Goal: Task Accomplishment & Management: Manage account settings

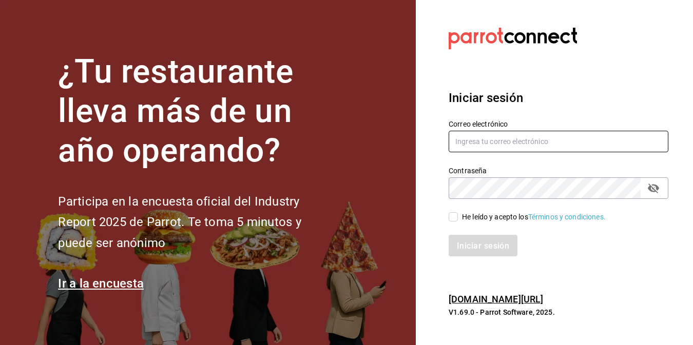
click at [518, 144] on input "text" at bounding box center [558, 142] width 220 height 22
type input "[EMAIL_ADDRESS][DOMAIN_NAME]"
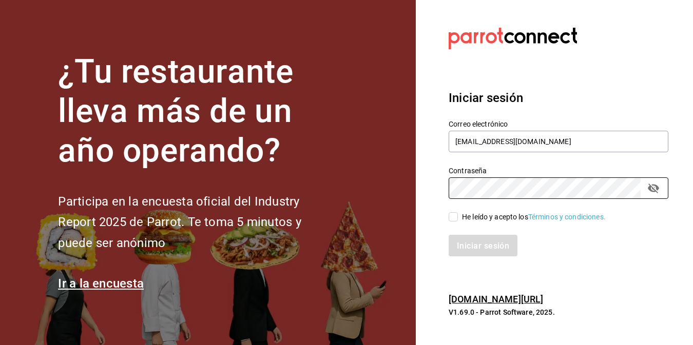
click at [458, 217] on span "He leído y acepto los Términos y condiciones." at bounding box center [532, 217] width 148 height 11
click at [458, 217] on input "He leído y acepto los Términos y condiciones." at bounding box center [452, 216] width 9 height 9
checkbox input "true"
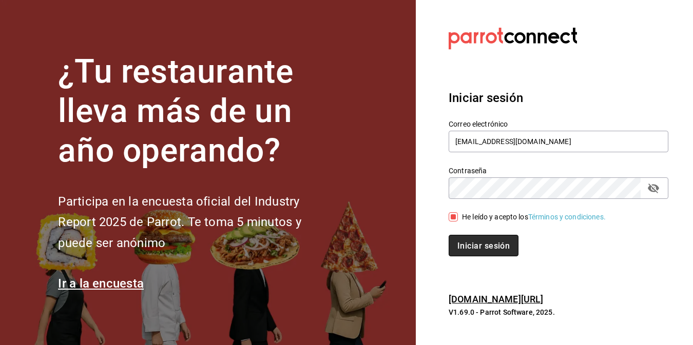
click at [466, 240] on button "Iniciar sesión" at bounding box center [483, 246] width 70 height 22
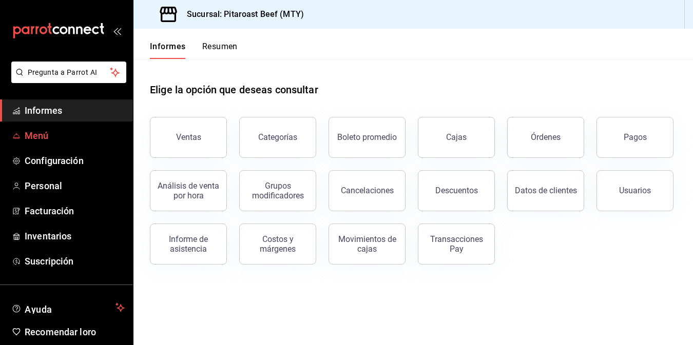
click at [53, 138] on span "Menú" at bounding box center [75, 136] width 100 height 14
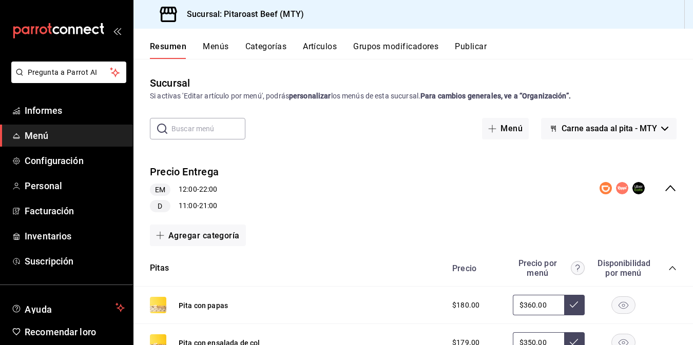
click at [322, 44] on font "Artículos" at bounding box center [320, 47] width 34 height 10
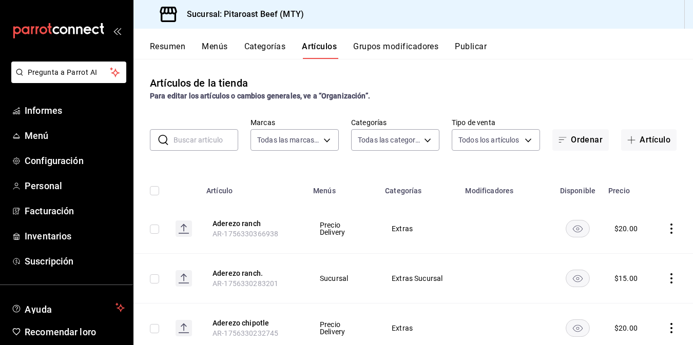
type input "693ee645-ca34-4c91-9a4c-a17a471d6623"
type input "0338d41a-4543-4bb2-9206-c211b4cf6810,6a0f9780-da2a-4533-8761-cb623bae18d7,f8826…"
click at [626, 146] on button "Artículo" at bounding box center [648, 140] width 55 height 22
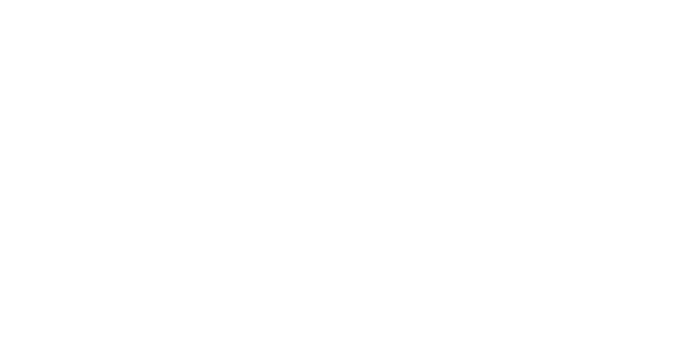
click at [198, 4] on html "Texto original Valora esta traducción Tu opinión servirá para ayudar a mejorar …" at bounding box center [346, 2] width 693 height 4
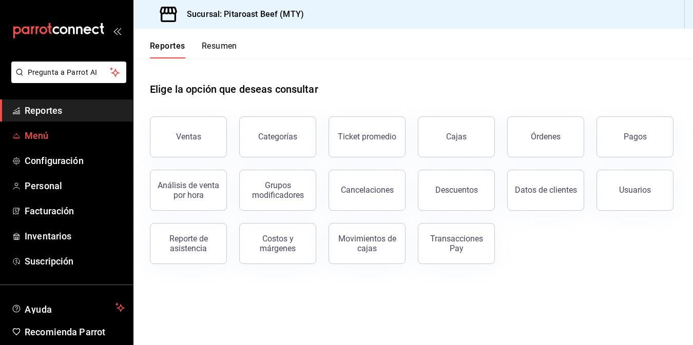
click at [66, 135] on span "Menú" at bounding box center [75, 136] width 100 height 14
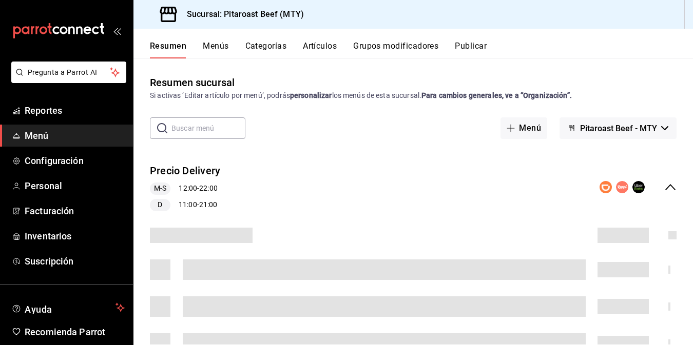
click at [333, 48] on button "Artículos" at bounding box center [320, 49] width 34 height 17
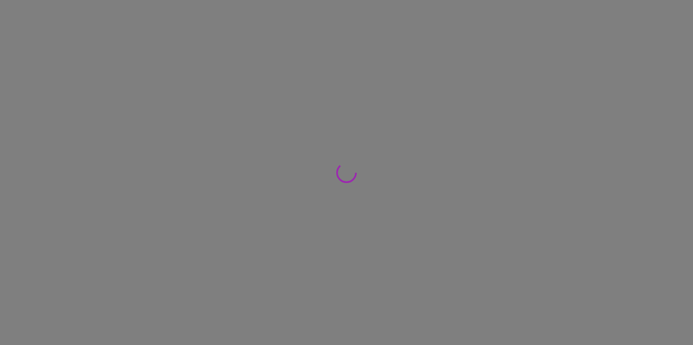
click at [324, 46] on div at bounding box center [346, 172] width 693 height 345
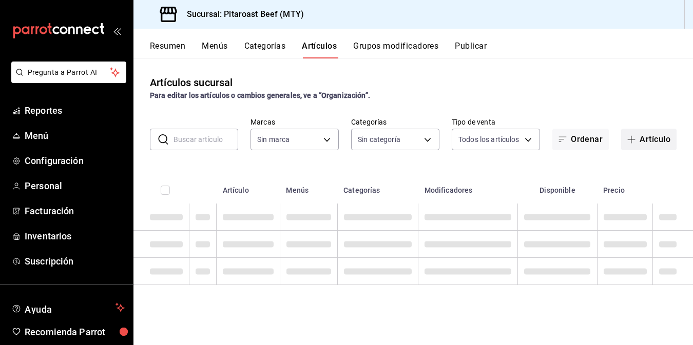
click at [652, 138] on button "Artículo" at bounding box center [648, 140] width 55 height 22
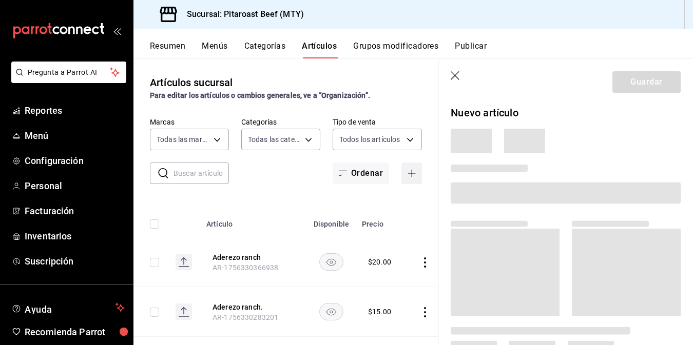
type input "693ee645-ca34-4c91-9a4c-a17a471d6623"
type input "0338d41a-4543-4bb2-9206-c211b4cf6810,6a0f9780-da2a-4533-8761-cb623bae18d7,f8826…"
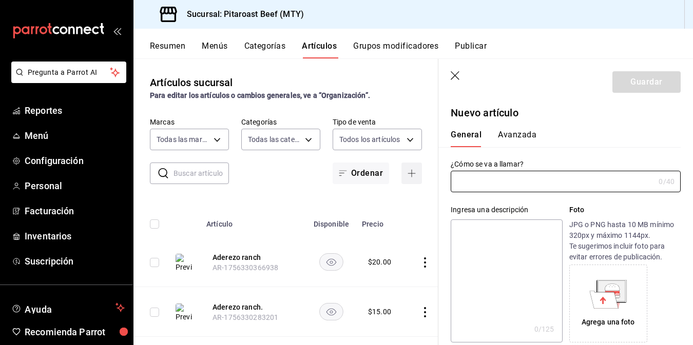
type input "AR-1756349554570"
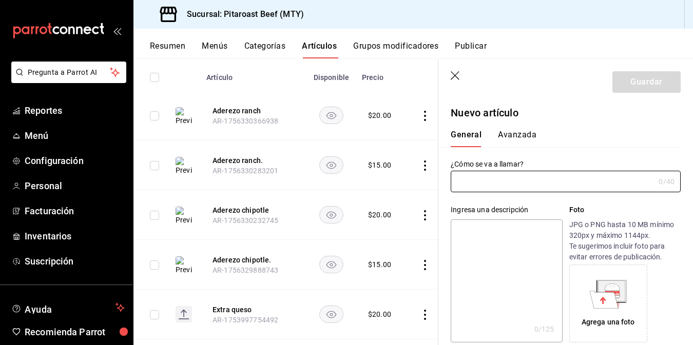
scroll to position [127, 0]
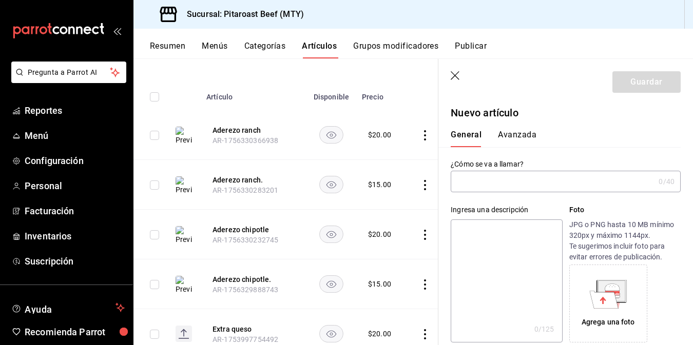
click at [223, 45] on button "Menús" at bounding box center [215, 49] width 26 height 17
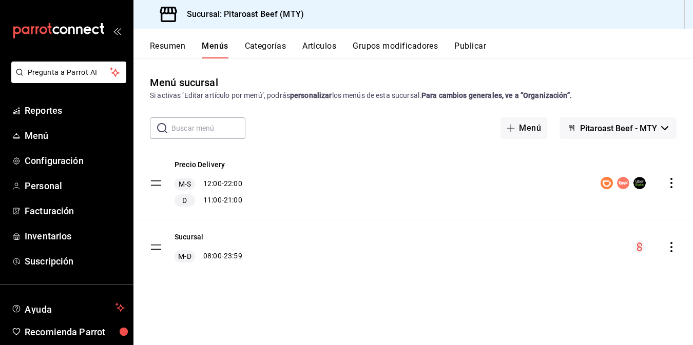
click at [690, 321] on div "Menú sucursal Si activas ‘Editar artículo por menú’, podrás personalizar los me…" at bounding box center [412, 210] width 559 height 270
click at [685, 280] on div "Precio Delivery M-S 12:00 - 22:00 D 11:00 - 21:00 Sucursal M-D 08:00 - 23:59" at bounding box center [412, 225] width 559 height 157
click at [262, 47] on button "Categorías" at bounding box center [266, 49] width 42 height 17
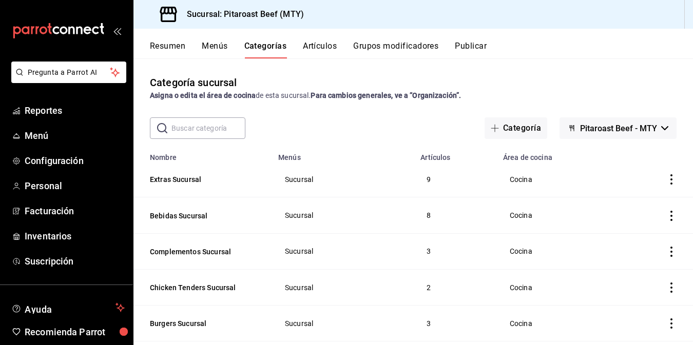
click at [287, 179] on span "Sucursal" at bounding box center [343, 179] width 116 height 7
click at [670, 180] on icon "actions" at bounding box center [671, 179] width 2 height 10
click at [664, 180] on div at bounding box center [346, 172] width 693 height 345
click at [176, 176] on button "Extras Sucursal" at bounding box center [201, 179] width 103 height 10
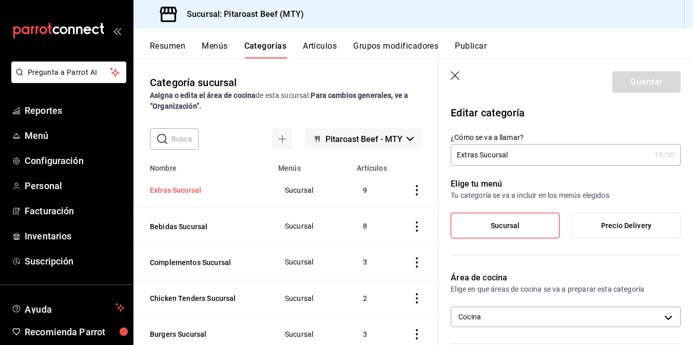
click at [179, 190] on button "Extras Sucursal" at bounding box center [201, 190] width 103 height 10
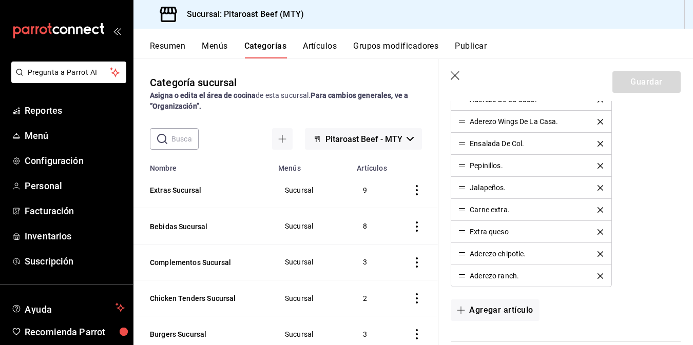
scroll to position [316, 0]
click at [455, 74] on icon "button" at bounding box center [455, 76] width 10 height 10
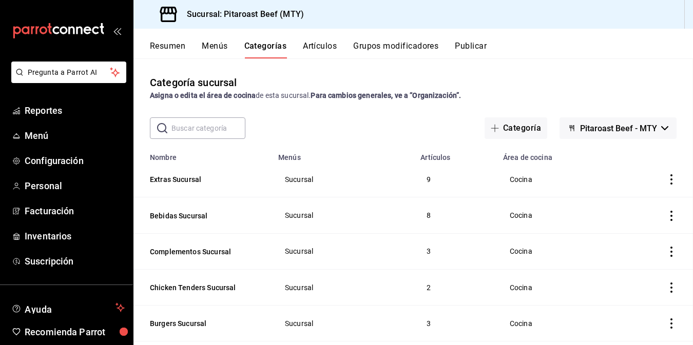
click at [179, 184] on button "Extras Sucursal" at bounding box center [201, 179] width 103 height 10
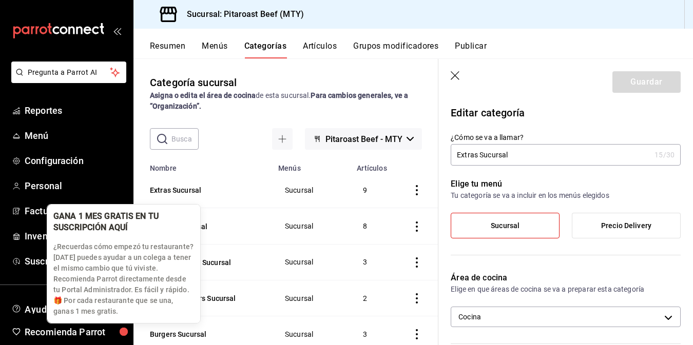
click at [128, 327] on div "button" at bounding box center [124, 332] width 10 height 10
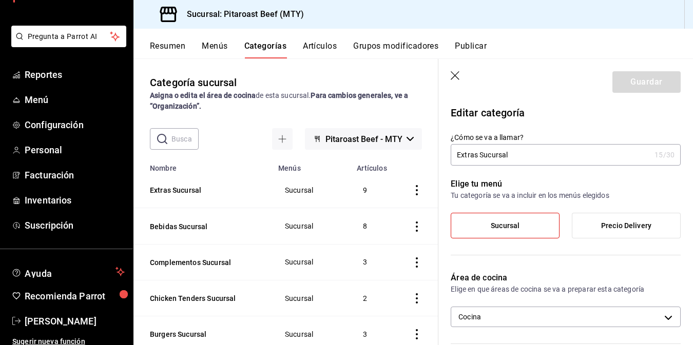
scroll to position [42, 0]
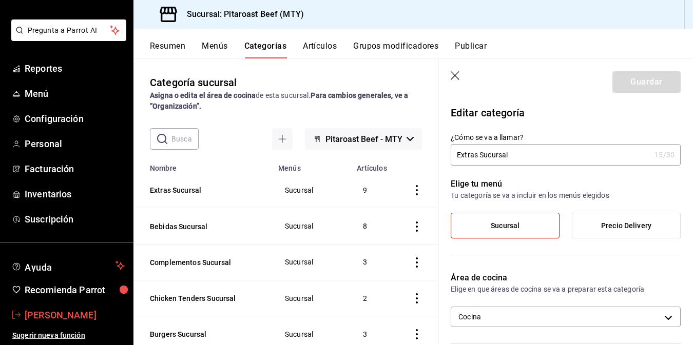
click at [72, 320] on span "[PERSON_NAME]" at bounding box center [75, 315] width 100 height 14
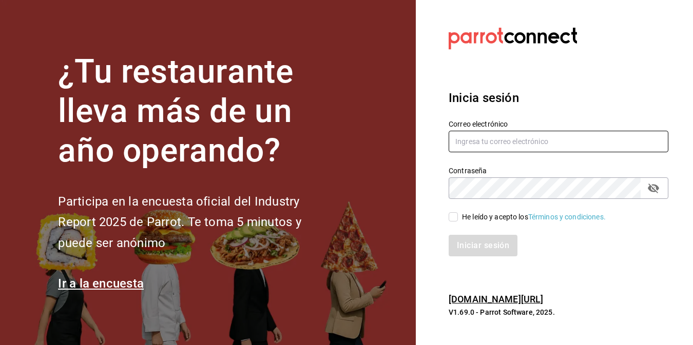
type input "pitaroastbeefco@gmail.com"
